Goal: Register for event/course

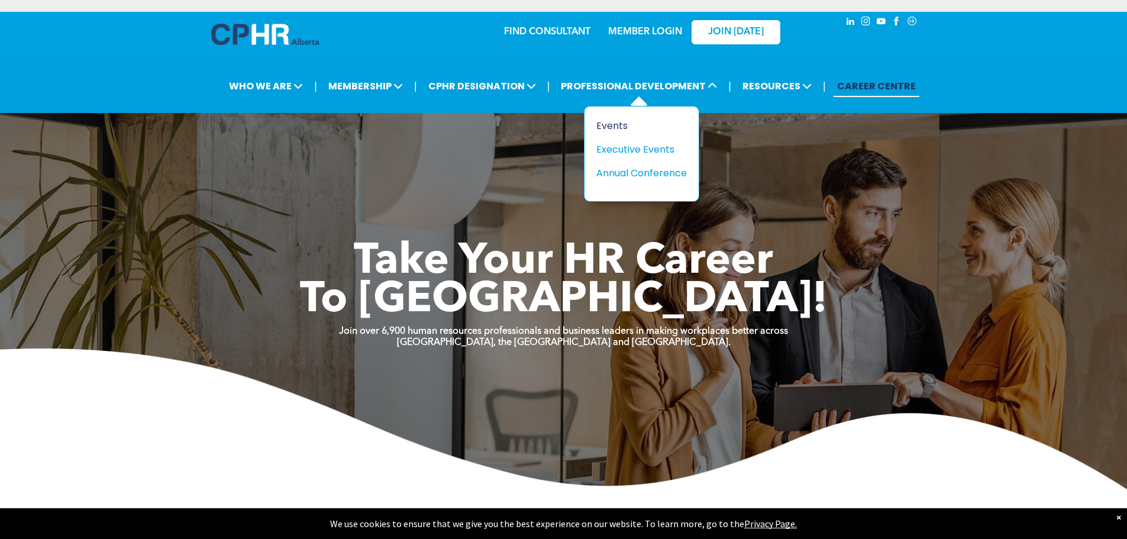
click at [603, 129] on div "Events" at bounding box center [637, 125] width 82 height 15
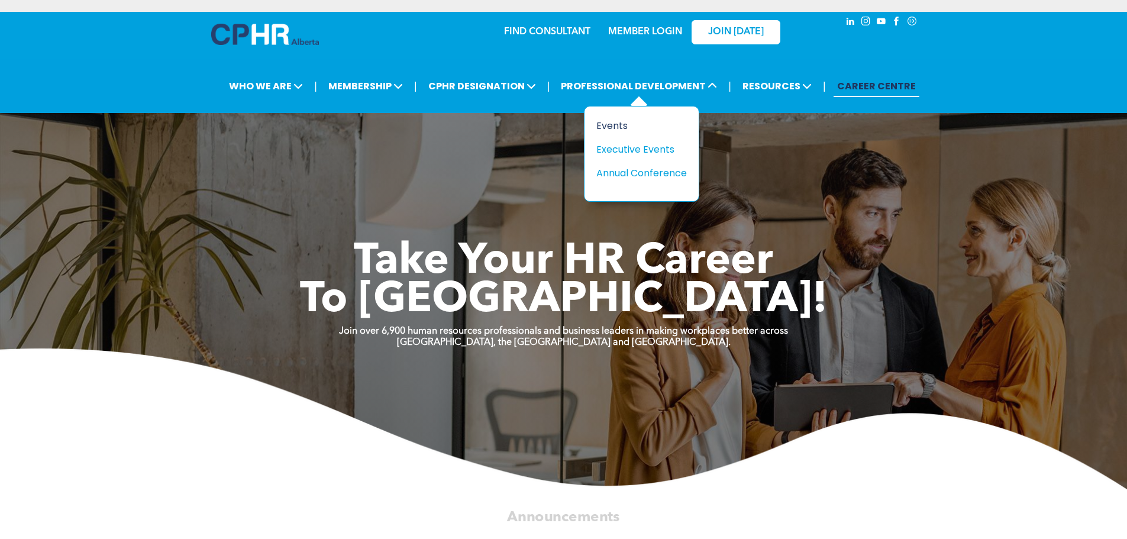
click at [615, 130] on div "Events" at bounding box center [637, 125] width 82 height 15
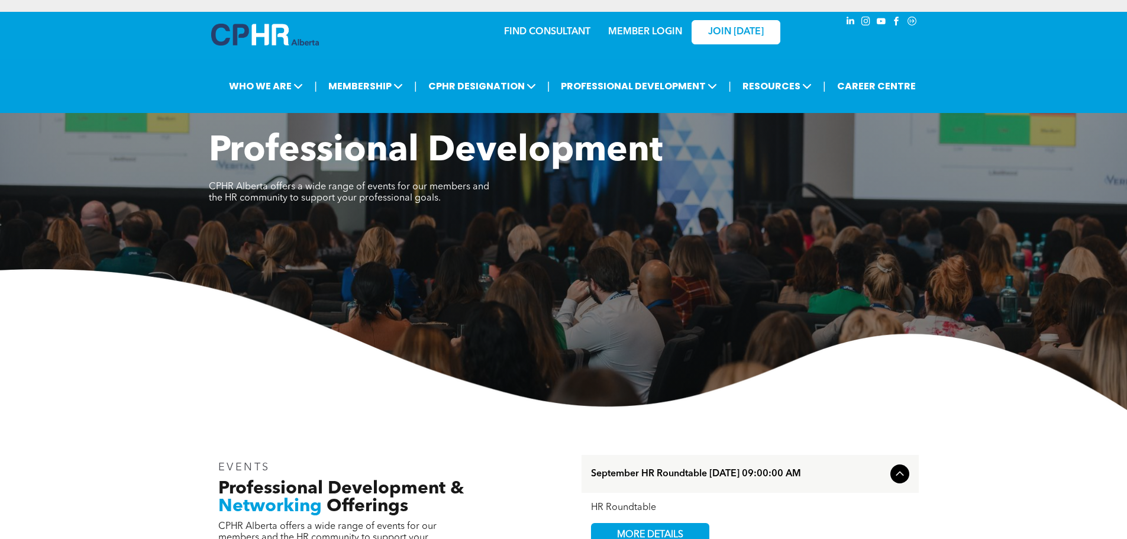
click at [179, 321] on img at bounding box center [563, 339] width 1127 height 141
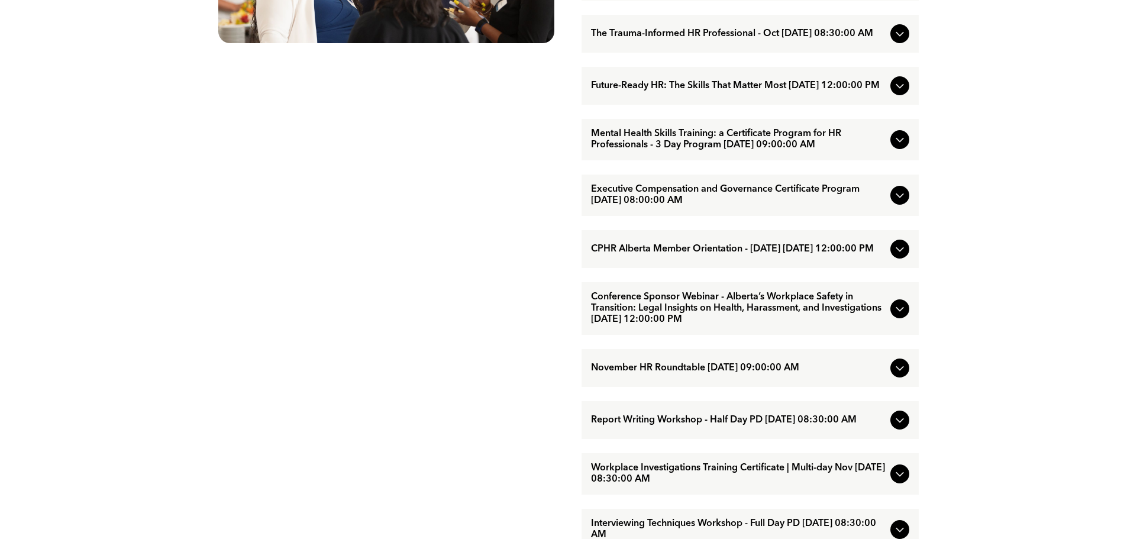
scroll to position [769, 0]
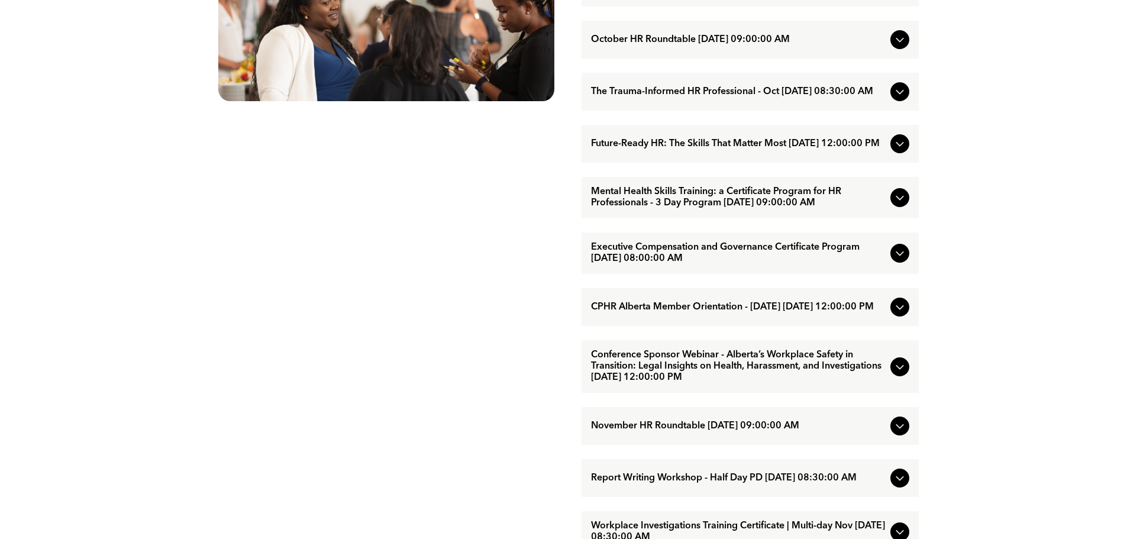
click at [899, 374] on icon at bounding box center [900, 367] width 14 height 14
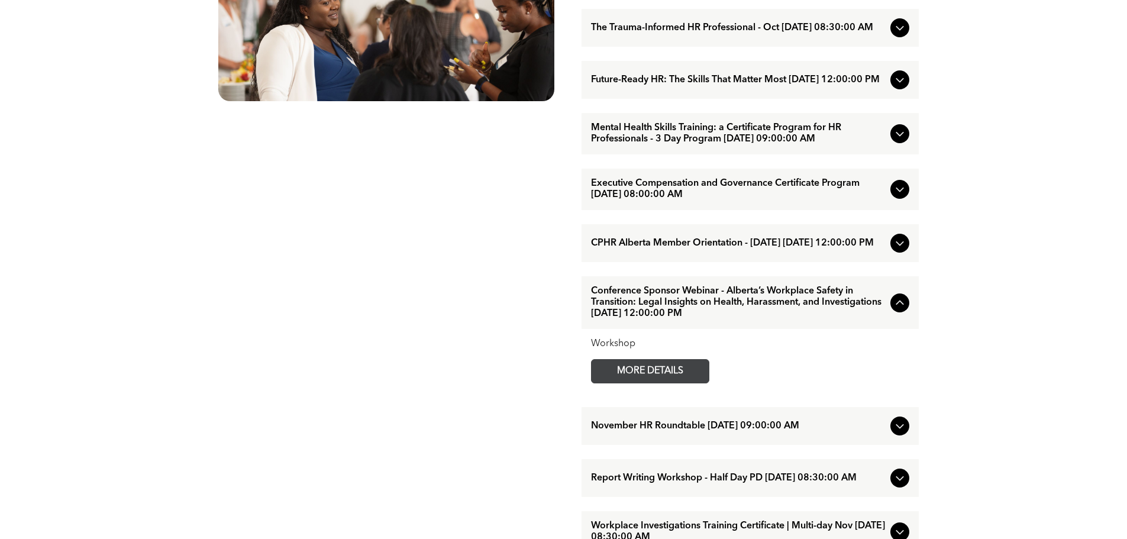
click at [640, 383] on span "MORE DETAILS" at bounding box center [649, 371] width 93 height 23
